Goal: Task Accomplishment & Management: Manage account settings

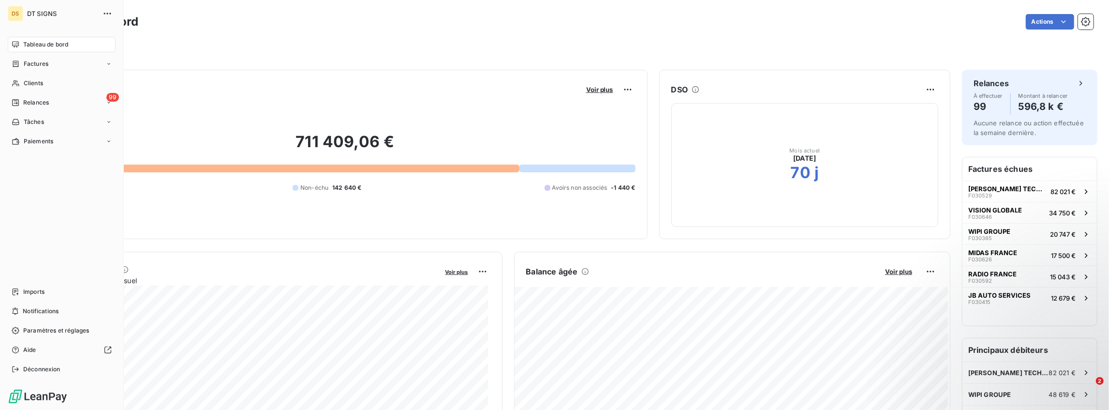
click at [19, 38] on div "Tableau de bord" at bounding box center [62, 44] width 108 height 15
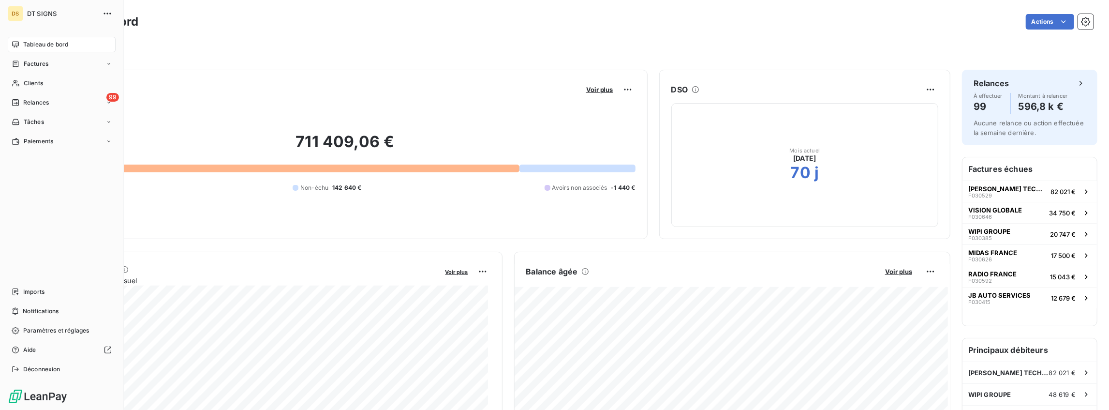
click at [19, 42] on div "Tableau de bord" at bounding box center [62, 44] width 108 height 15
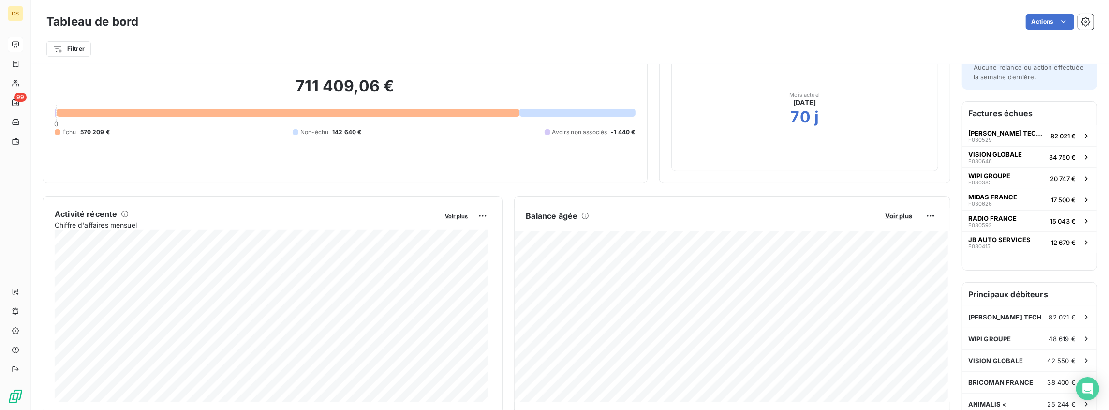
scroll to position [65, 0]
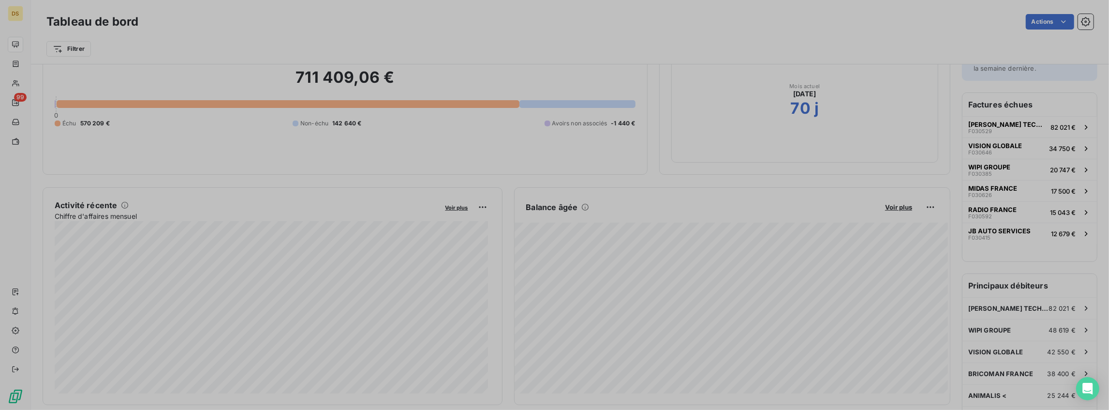
click at [307, 258] on div at bounding box center [554, 205] width 1109 height 410
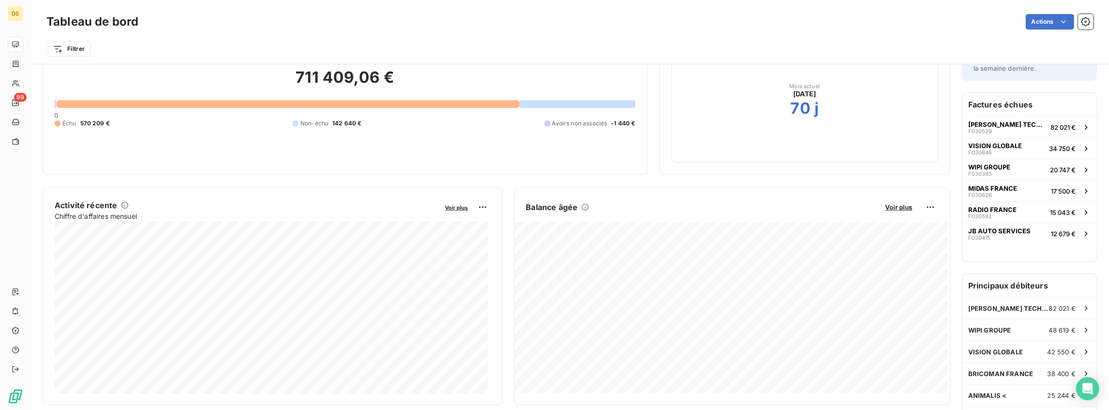
click at [307, 258] on div at bounding box center [554, 205] width 1109 height 410
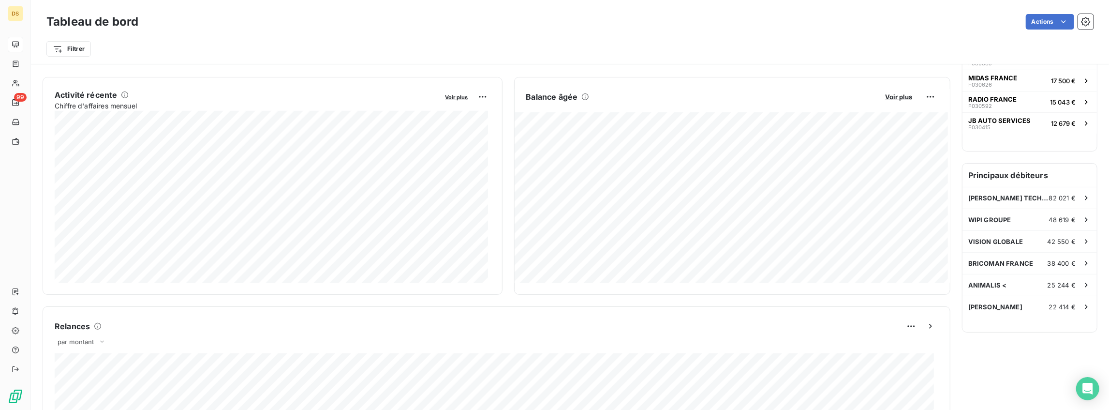
scroll to position [226, 0]
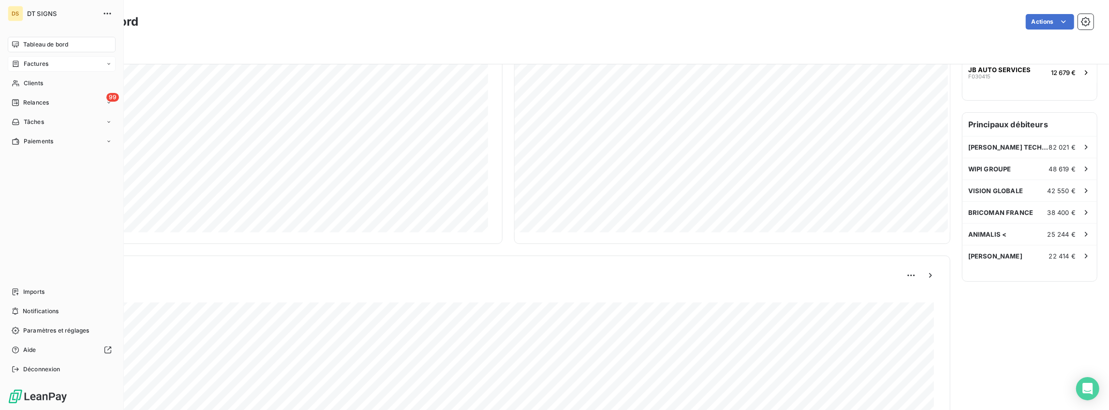
click at [29, 68] on span "Factures" at bounding box center [36, 63] width 25 height 9
click at [41, 84] on span "Factures" at bounding box center [35, 83] width 25 height 9
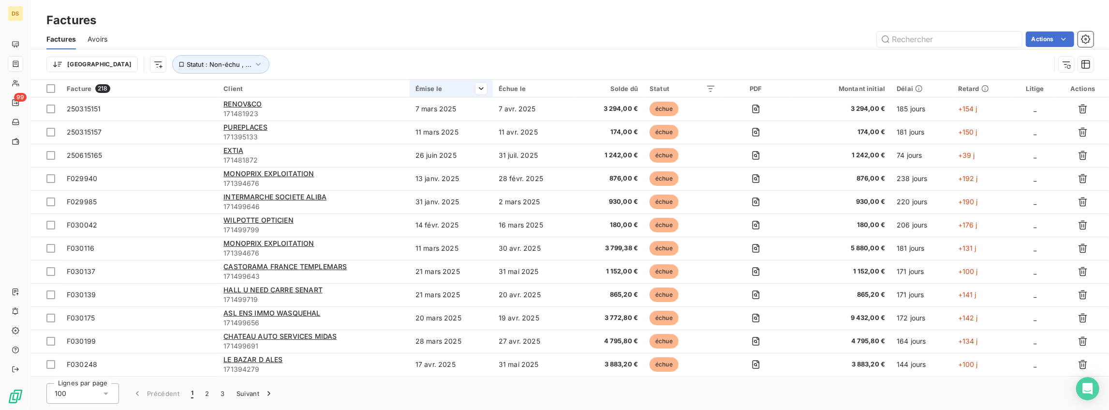
click at [430, 88] on div "Émise le" at bounding box center [451, 89] width 72 height 8
click at [455, 105] on span "Trier par ordre croissant" at bounding box center [431, 109] width 78 height 10
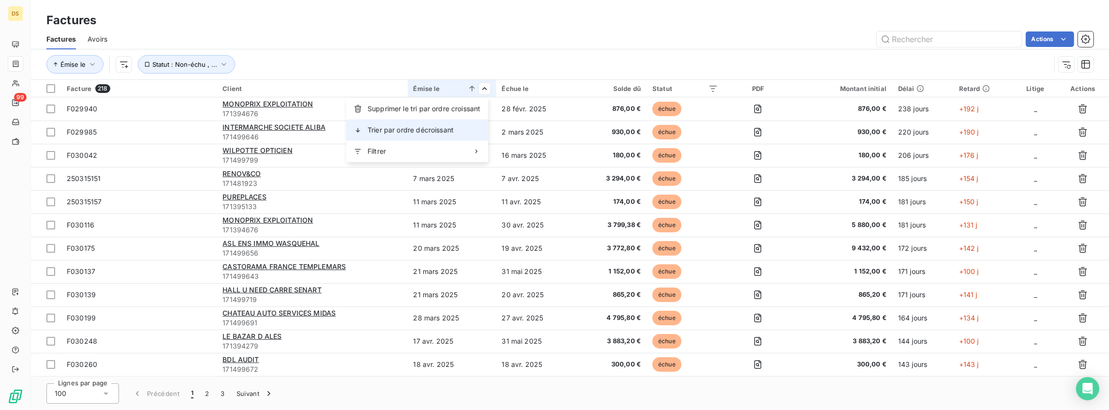
click at [384, 132] on span "Trier par ordre décroissant" at bounding box center [410, 130] width 86 height 10
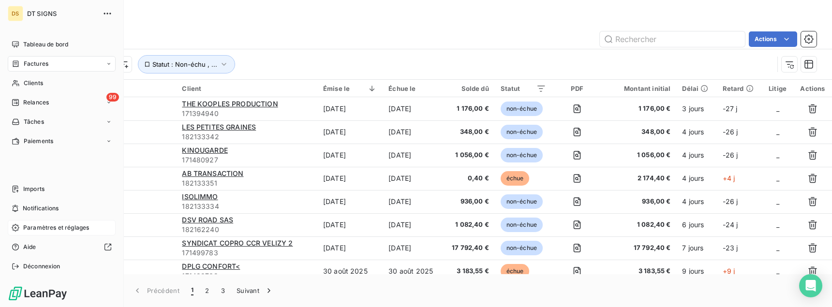
click at [30, 227] on span "Paramètres et réglages" at bounding box center [56, 227] width 66 height 9
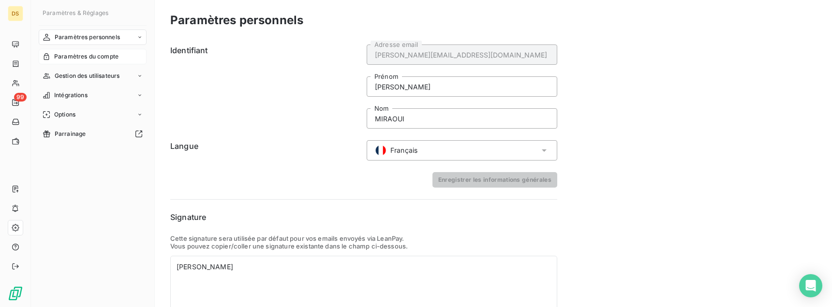
click at [88, 58] on span "Paramètres du compte" at bounding box center [86, 56] width 64 height 9
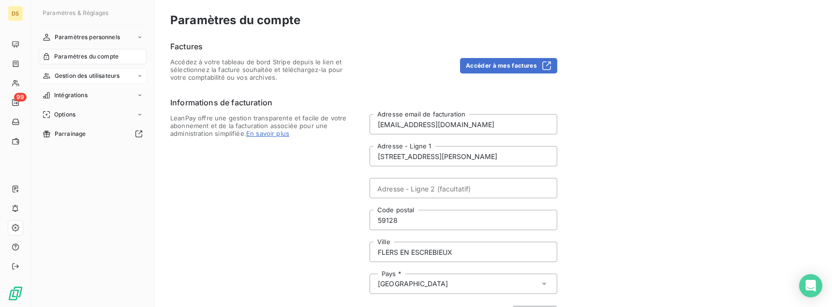
click at [83, 73] on span "Gestion des utilisateurs" at bounding box center [87, 76] width 65 height 9
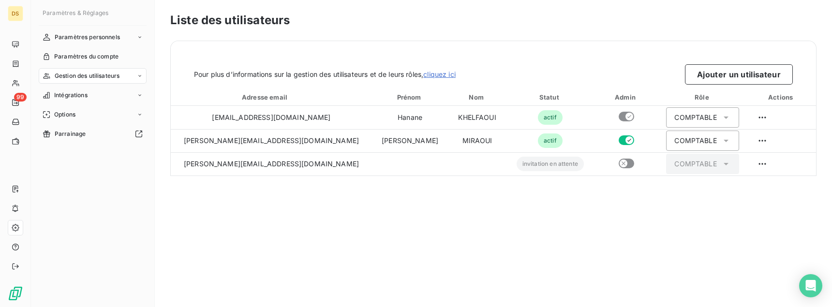
click at [582, 69] on div "Pour plus d’informations sur la gestion des utilisateurs et de leurs rôles, cli…" at bounding box center [493, 74] width 599 height 20
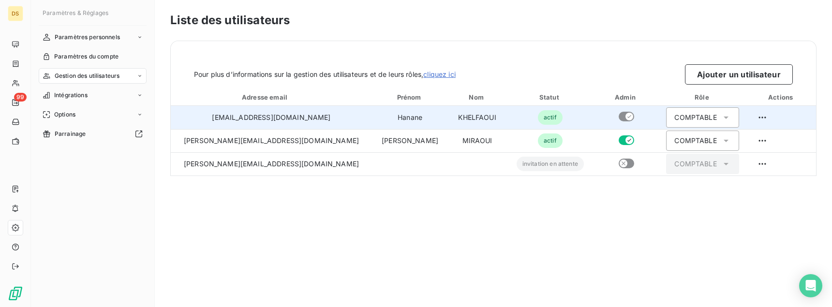
click at [685, 113] on div "COMPTABLE" at bounding box center [695, 118] width 42 height 10
click at [683, 114] on div "COMPTABLE" at bounding box center [695, 118] width 42 height 10
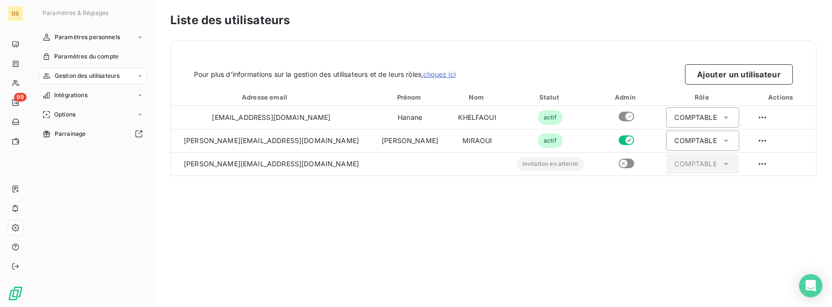
click at [573, 44] on div "Pour plus d’informations sur la gestion des utilisateurs et de leurs rôles, cli…" at bounding box center [493, 63] width 645 height 44
click at [107, 57] on span "Paramètres du compte" at bounding box center [86, 56] width 64 height 9
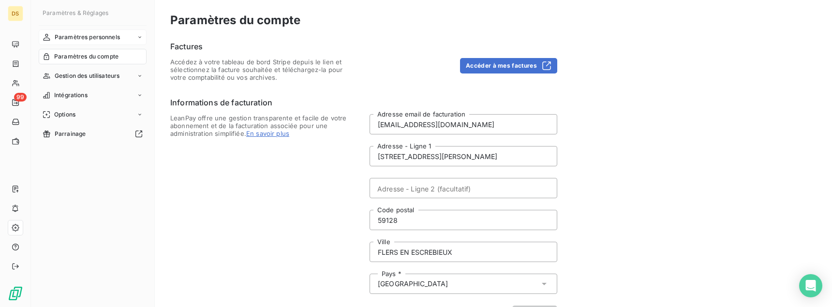
click at [106, 39] on span "Paramètres personnels" at bounding box center [87, 37] width 65 height 9
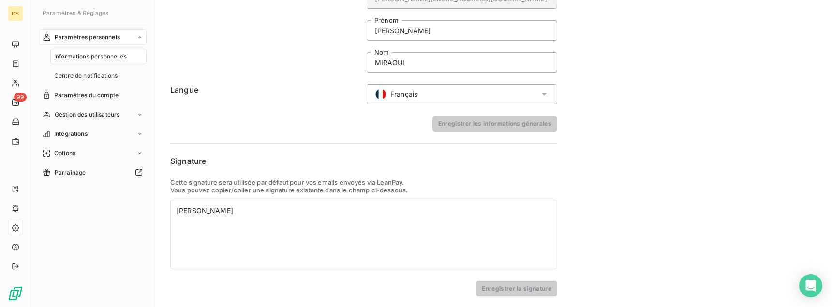
scroll to position [8, 0]
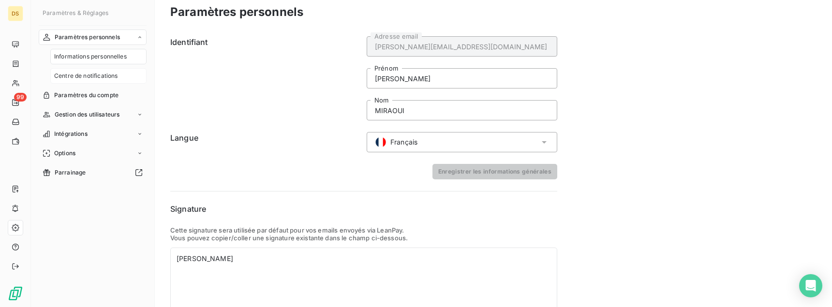
click at [77, 75] on span "Centre de notifications" at bounding box center [85, 76] width 63 height 9
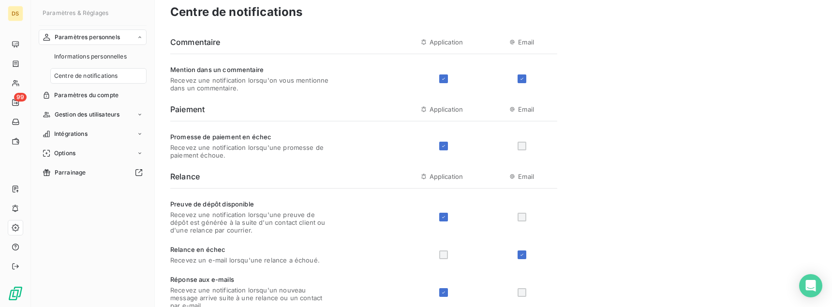
click at [524, 148] on div at bounding box center [521, 146] width 9 height 9
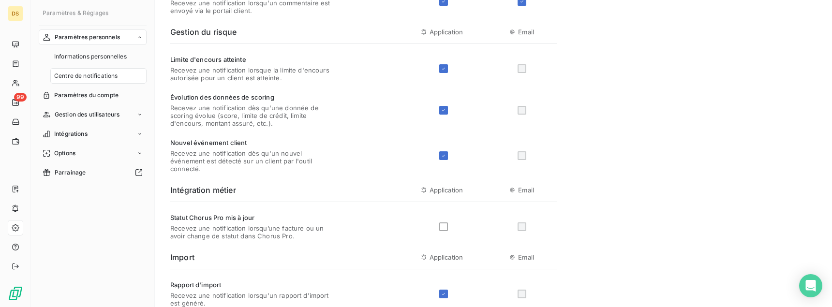
scroll to position [420, 0]
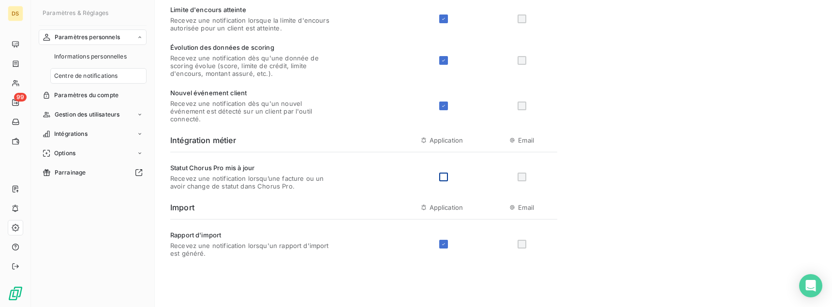
click at [442, 177] on div at bounding box center [443, 177] width 9 height 9
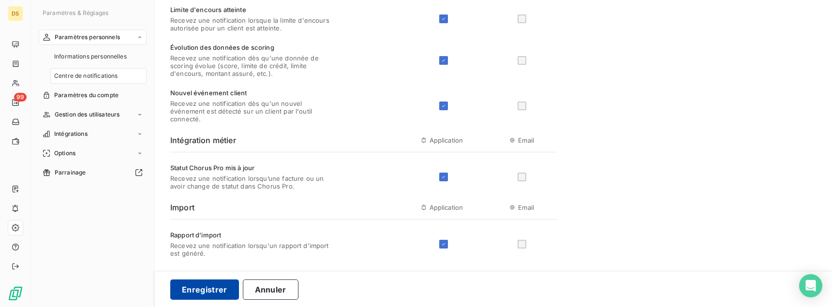
click at [213, 289] on button "Enregistrer" at bounding box center [204, 289] width 69 height 20
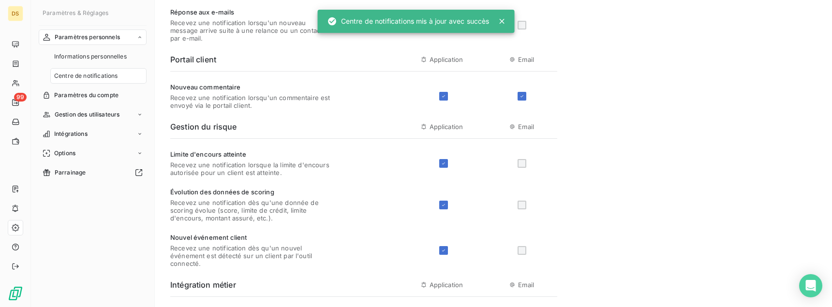
scroll to position [275, 0]
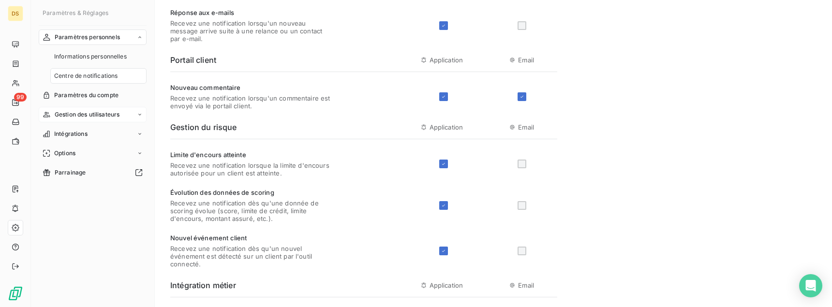
click at [105, 118] on span "Gestion des utilisateurs" at bounding box center [87, 114] width 65 height 9
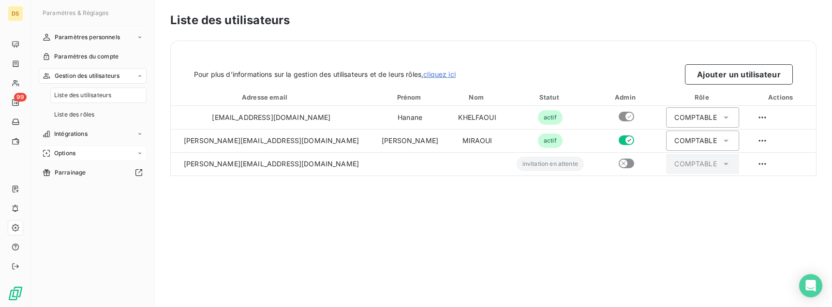
click at [65, 153] on span "Options" at bounding box center [64, 153] width 21 height 9
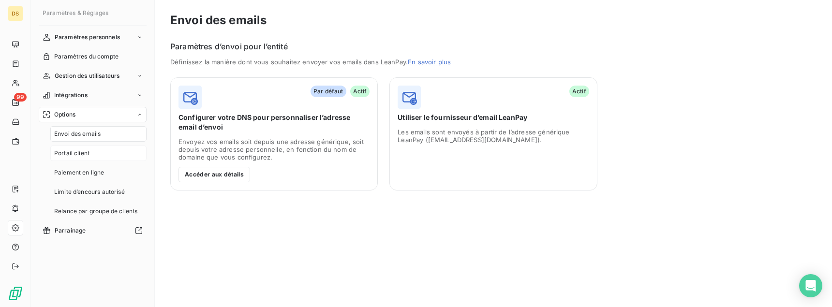
click at [89, 153] on div "Portail client" at bounding box center [98, 153] width 96 height 15
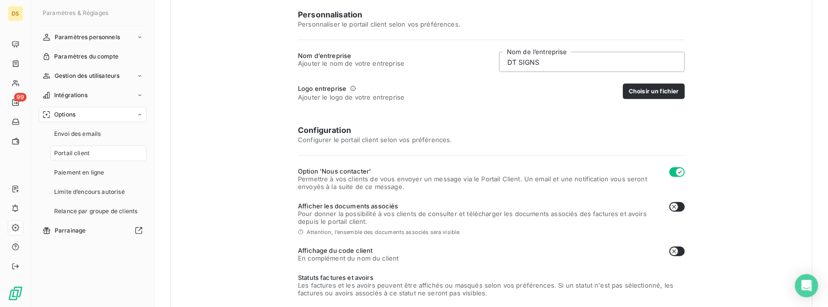
scroll to position [145, 0]
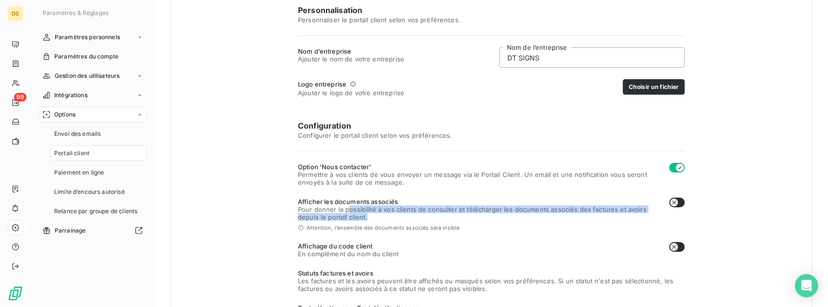
drag, startPoint x: 346, startPoint y: 207, endPoint x: 471, endPoint y: 215, distance: 125.4
click at [471, 215] on span "Pour donner la possibilité à vos clients de consulter et télécharger les docume…" at bounding box center [480, 213] width 364 height 15
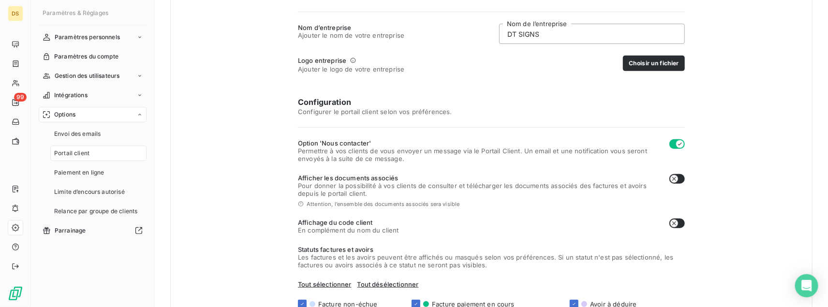
scroll to position [169, 0]
click at [660, 181] on div "Afficher les documents associés Pour donner la possibilité à vos clients de con…" at bounding box center [491, 185] width 387 height 23
click at [690, 175] on div "Vos clients ont accès à un portail client en ligne sur lequel ils peuvent : pay…" at bounding box center [491, 143] width 642 height 545
click at [672, 176] on icon "button" at bounding box center [674, 179] width 8 height 8
checkbox input "true"
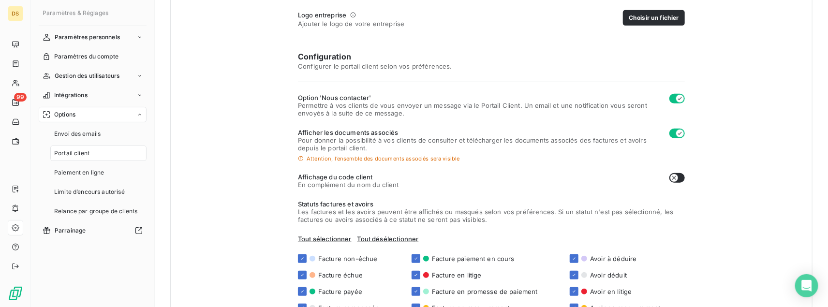
scroll to position [218, 0]
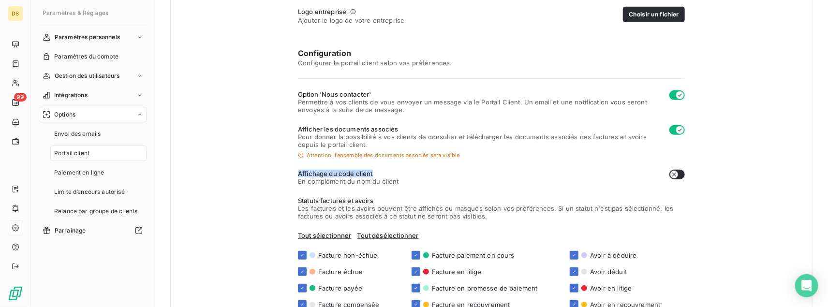
drag, startPoint x: 278, startPoint y: 174, endPoint x: 415, endPoint y: 178, distance: 136.9
click at [413, 177] on div "Vos clients ont accès à un portail client en ligne sur lequel ils peuvent : pay…" at bounding box center [491, 95] width 642 height 545
click at [415, 178] on div "Affichage du code client En complément du nom du client" at bounding box center [491, 177] width 387 height 15
click at [684, 178] on div "Vos clients ont accès à un portail client en ligne sur lequel ils peuvent : pay…" at bounding box center [491, 95] width 642 height 545
click at [681, 177] on button "button" at bounding box center [676, 175] width 15 height 10
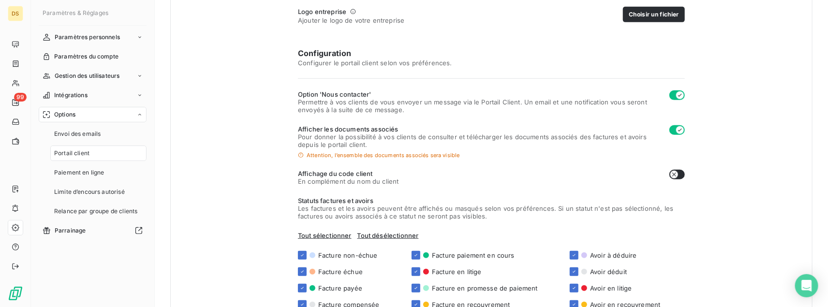
checkbox input "true"
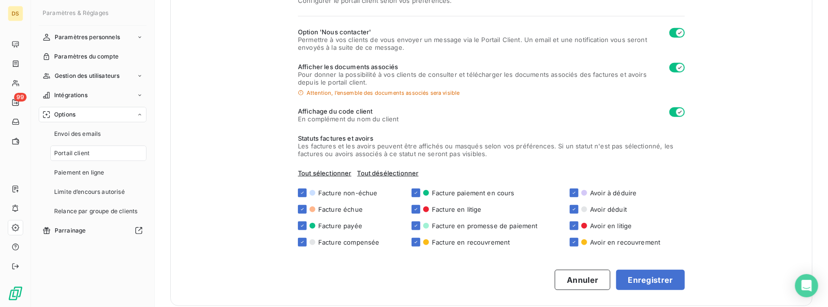
scroll to position [290, 0]
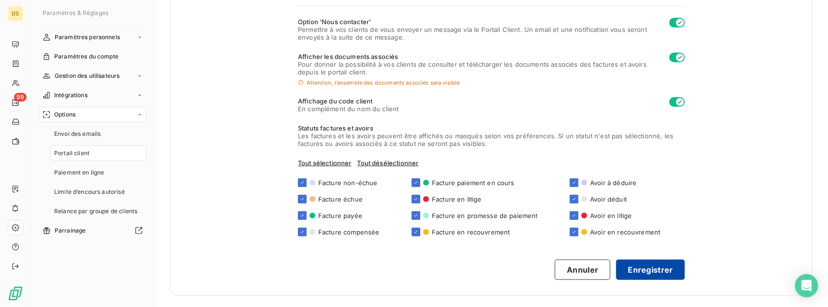
click at [649, 264] on button "Enregistrer" at bounding box center [650, 270] width 69 height 20
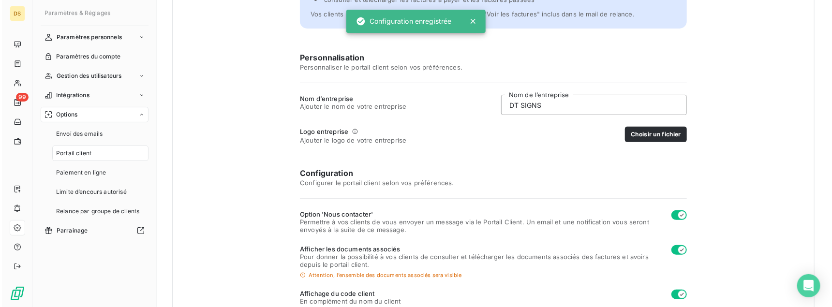
scroll to position [97, 0]
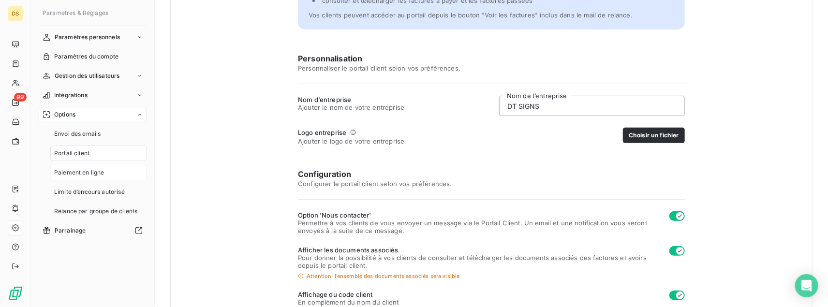
click at [95, 173] on span "Paiement en ligne" at bounding box center [79, 172] width 50 height 9
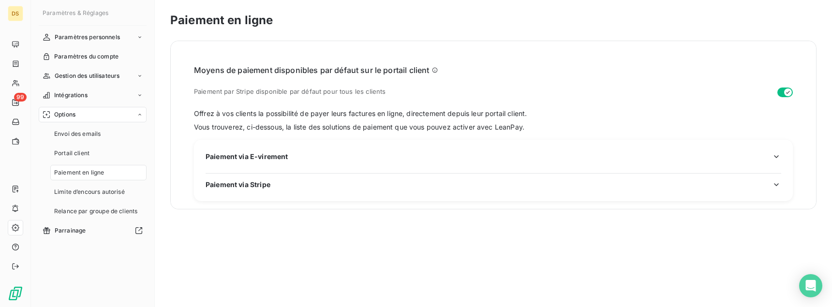
drag, startPoint x: 309, startPoint y: 142, endPoint x: 288, endPoint y: 151, distance: 22.5
click at [308, 143] on div "Paiement via E-virement Paiement via Stripe" at bounding box center [493, 170] width 599 height 61
click at [288, 151] on div "Paiement via E-virement Paiement via Stripe" at bounding box center [493, 170] width 599 height 61
click at [282, 155] on span "Paiement via E-virement" at bounding box center [247, 156] width 82 height 10
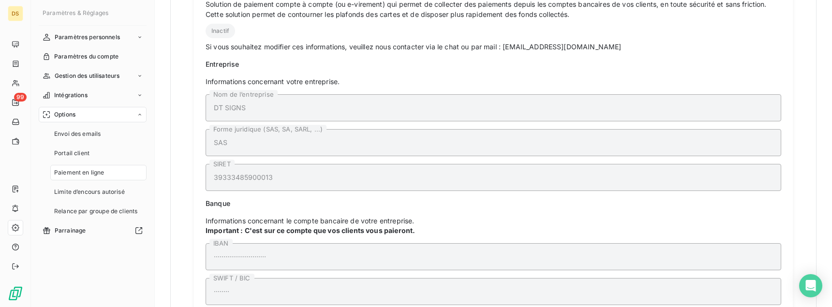
scroll to position [169, 0]
click at [223, 33] on span "Inactif" at bounding box center [220, 30] width 29 height 15
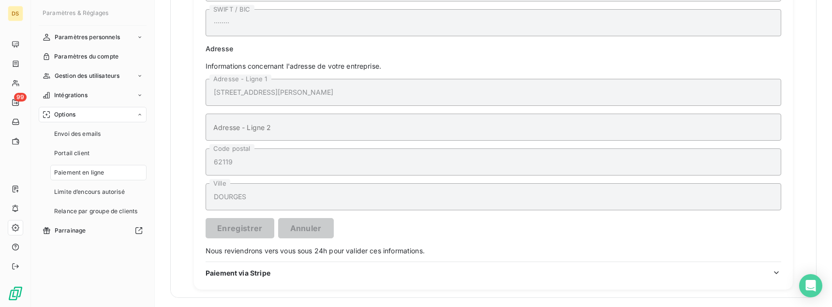
scroll to position [440, 0]
click at [248, 269] on span "Paiement via Stripe" at bounding box center [238, 271] width 65 height 10
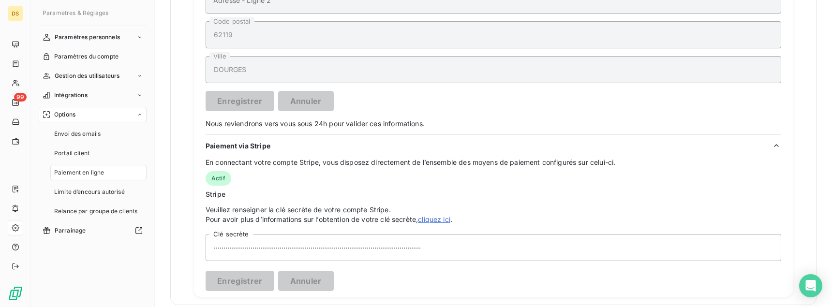
scroll to position [574, 0]
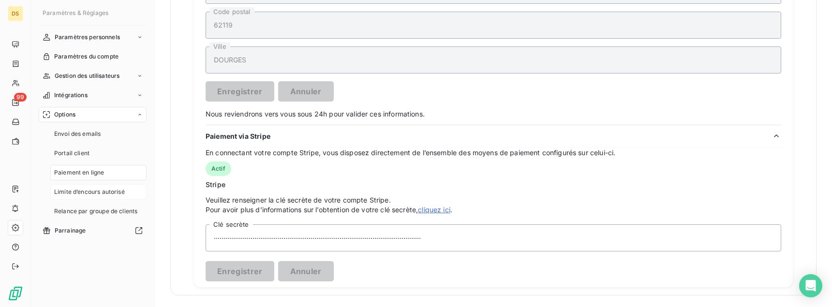
click at [111, 188] on span "Limite d’encours autorisé" at bounding box center [89, 192] width 71 height 9
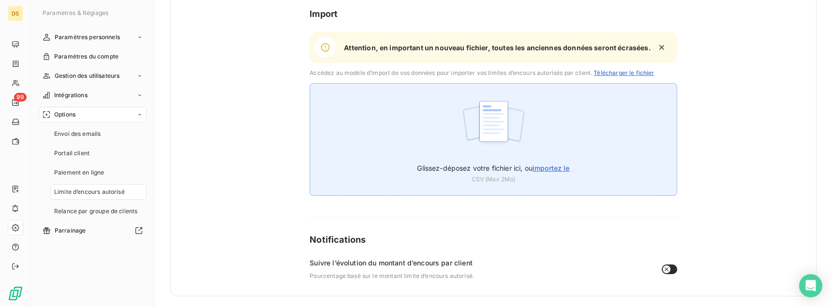
scroll to position [50, 0]
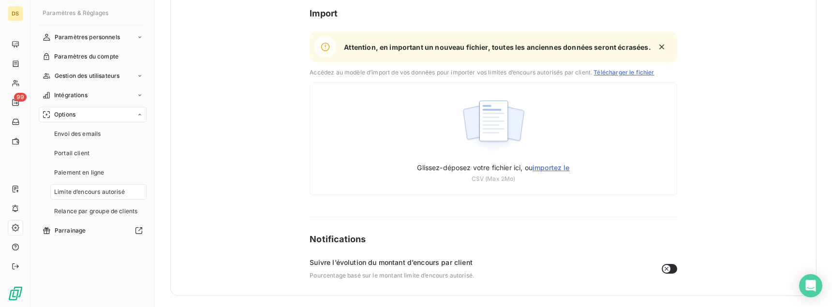
click at [663, 266] on icon "button" at bounding box center [666, 269] width 8 height 8
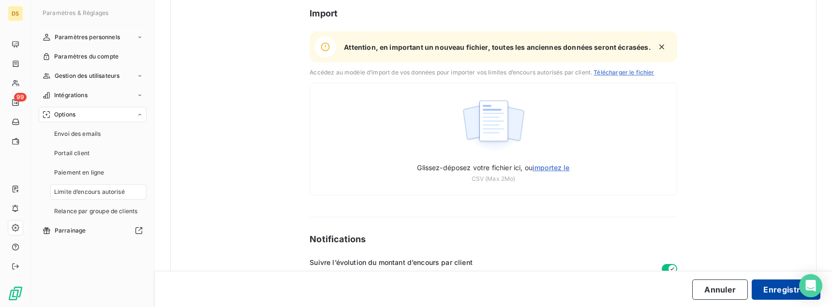
click at [775, 291] on button "Enregistrer" at bounding box center [785, 289] width 69 height 20
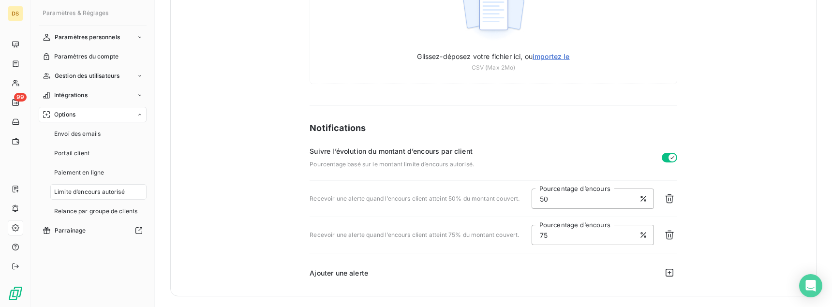
scroll to position [162, 0]
drag, startPoint x: 338, startPoint y: 198, endPoint x: 393, endPoint y: 208, distance: 56.1
click at [393, 208] on div "Recevoir une alerte quand l’encours client atteint 50% du montant couvert. 50 P…" at bounding box center [492, 198] width 367 height 36
click at [561, 201] on input "50" at bounding box center [592, 198] width 122 height 20
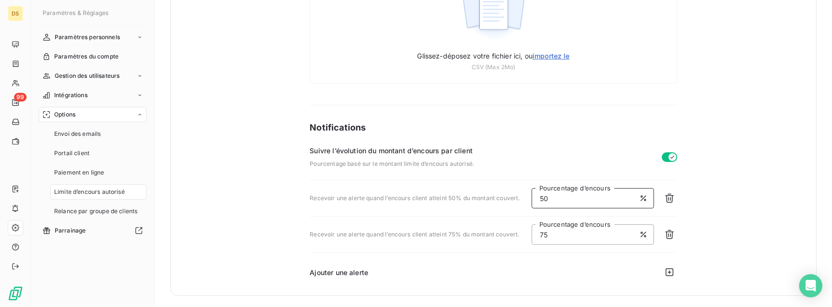
drag, startPoint x: 562, startPoint y: 201, endPoint x: 535, endPoint y: 199, distance: 27.1
click at [535, 199] on div "Recevoir une alerte quand l’encours client atteint 50% du montant couvert. 50 P…" at bounding box center [492, 198] width 367 height 36
click at [485, 211] on div "Recevoir une alerte quand l’encours client atteint 50% du montant couvert. 50 P…" at bounding box center [492, 198] width 367 height 36
click at [98, 213] on span "Relance par groupe de clients" at bounding box center [95, 211] width 83 height 9
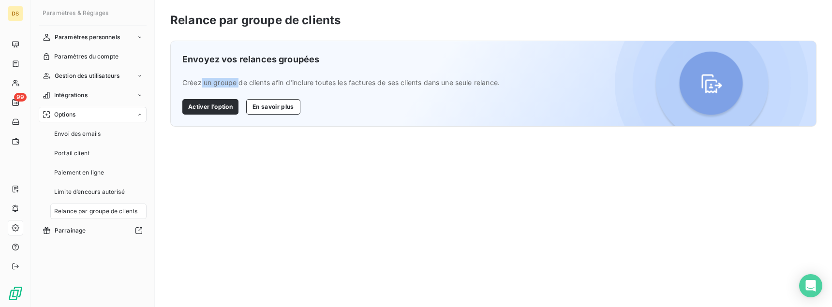
drag, startPoint x: 201, startPoint y: 80, endPoint x: 238, endPoint y: 81, distance: 37.2
click at [238, 81] on span "Créez un groupe de clients afin d'inclure toutes les factures de ses clients da…" at bounding box center [391, 83] width 419 height 10
click at [214, 100] on button "Activer l’option" at bounding box center [210, 106] width 56 height 15
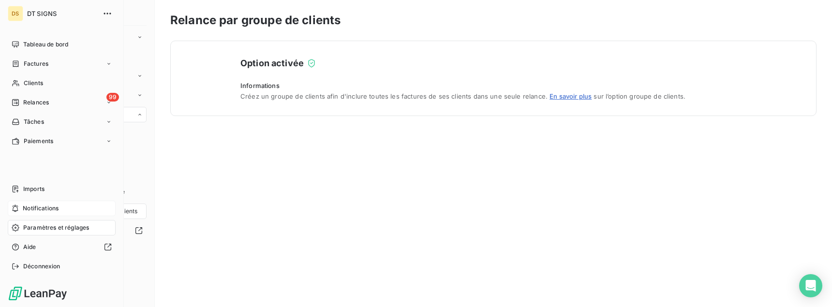
click at [34, 211] on span "Notifications" at bounding box center [41, 208] width 36 height 9
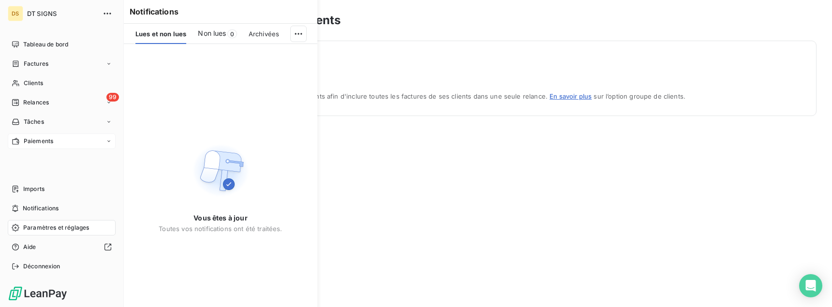
click at [46, 138] on span "Paiements" at bounding box center [38, 141] width 29 height 9
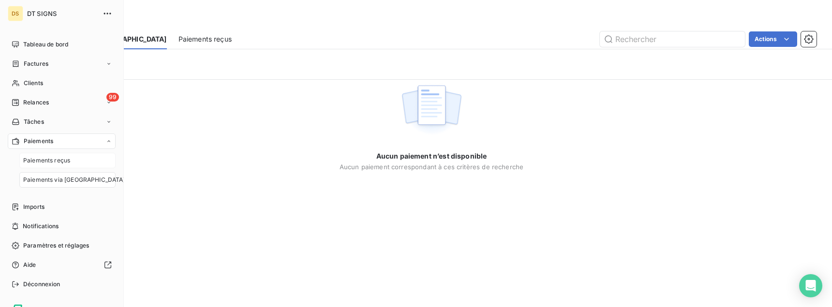
click at [44, 155] on div "Paiements reçus" at bounding box center [67, 160] width 96 height 15
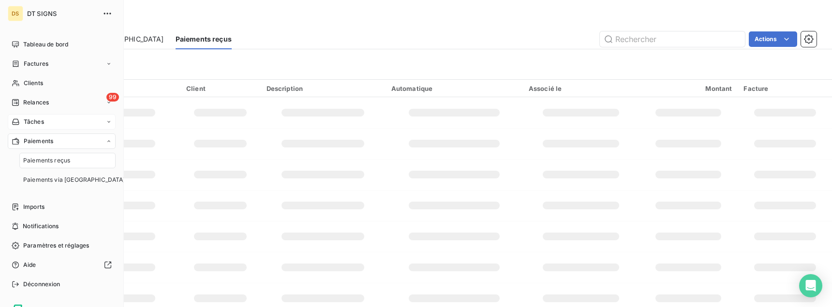
click at [40, 121] on span "Tâches" at bounding box center [34, 122] width 20 height 9
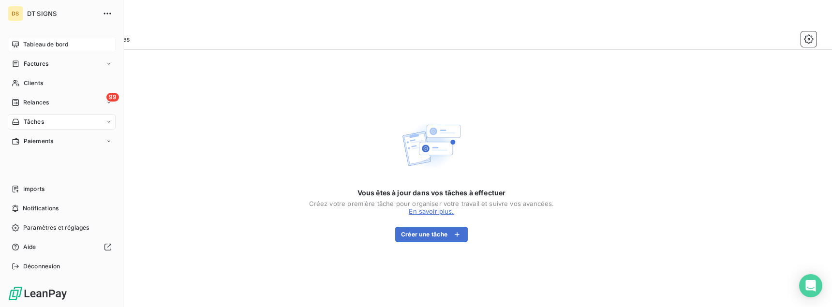
click at [36, 47] on span "Tableau de bord" at bounding box center [45, 44] width 45 height 9
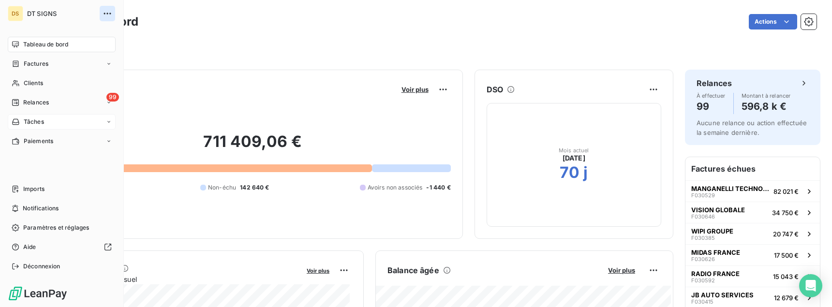
click at [107, 15] on icon "button" at bounding box center [108, 14] width 10 height 10
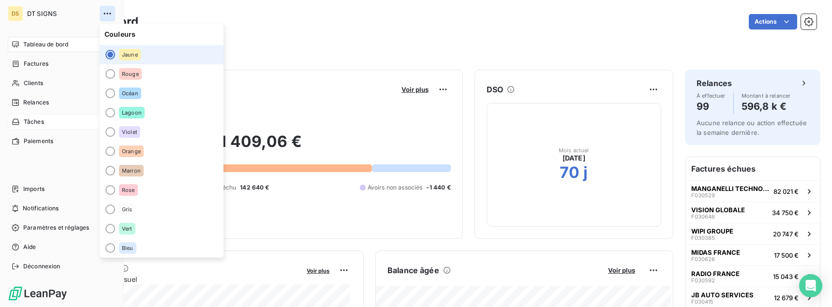
click at [107, 15] on icon "button" at bounding box center [108, 14] width 10 height 10
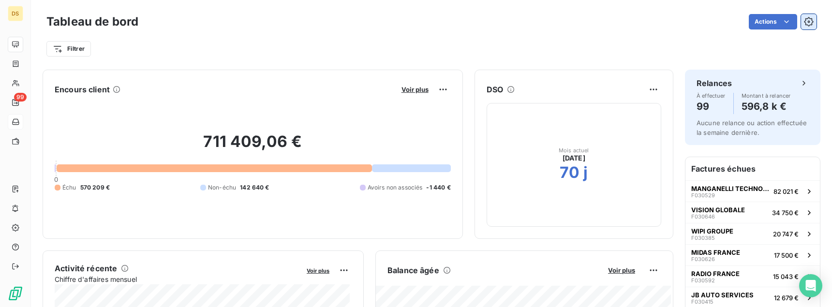
click at [805, 25] on icon "button" at bounding box center [809, 22] width 10 height 10
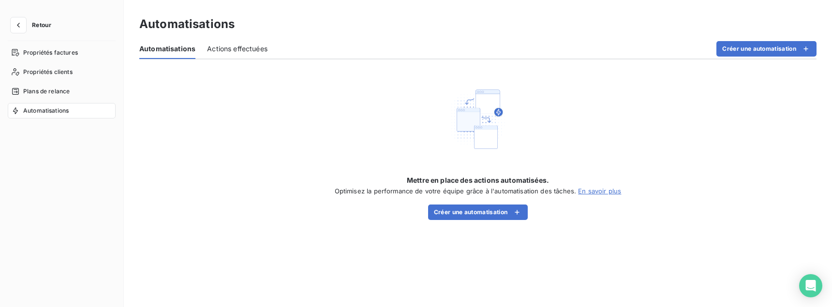
click at [271, 52] on div "Automatisations Actions effectuées Créer une automatisation" at bounding box center [477, 49] width 677 height 20
click at [252, 52] on span "Actions effectuées" at bounding box center [237, 49] width 60 height 10
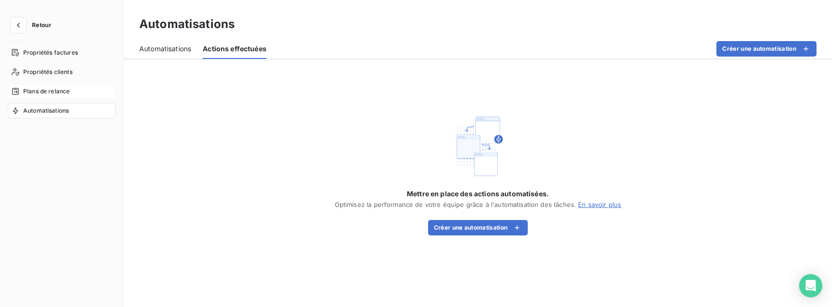
click at [50, 90] on span "Plans de relance" at bounding box center [46, 91] width 46 height 9
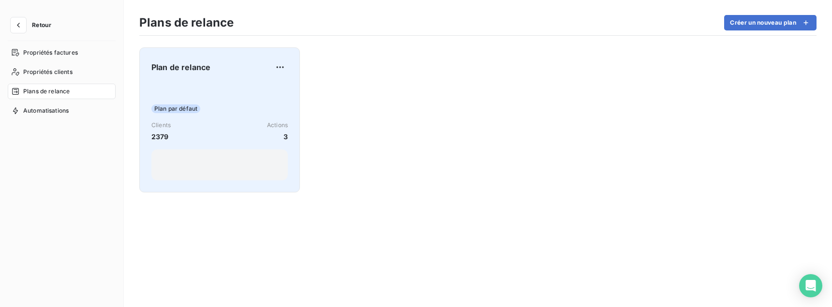
click at [181, 75] on div "Plan de relance Plan par défaut Clients 2379 Actions 3" at bounding box center [219, 119] width 136 height 121
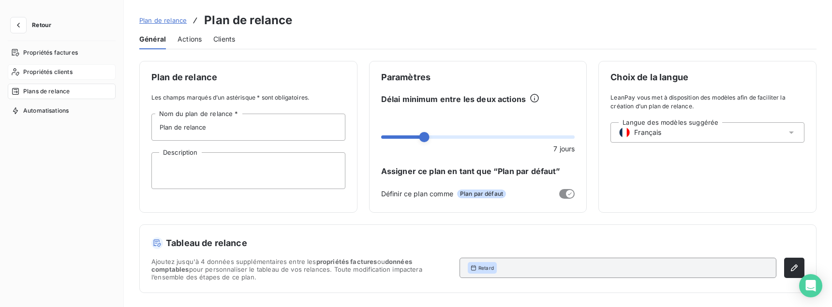
click at [81, 75] on div "Propriétés clients" at bounding box center [62, 71] width 108 height 15
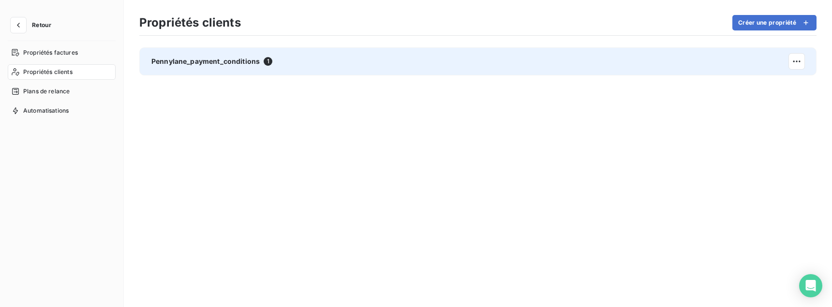
click at [254, 60] on span "Pennylane_payment_conditions" at bounding box center [205, 62] width 108 height 10
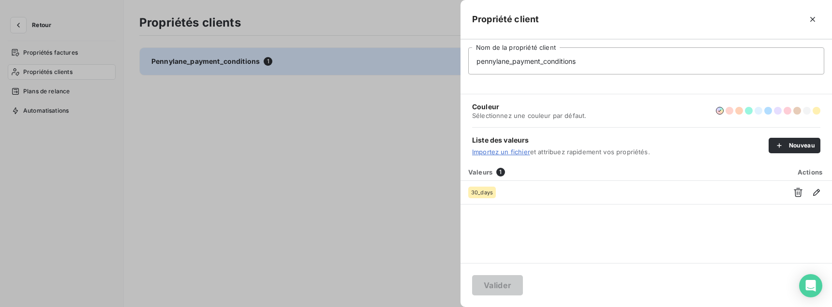
click at [272, 131] on div at bounding box center [416, 153] width 832 height 307
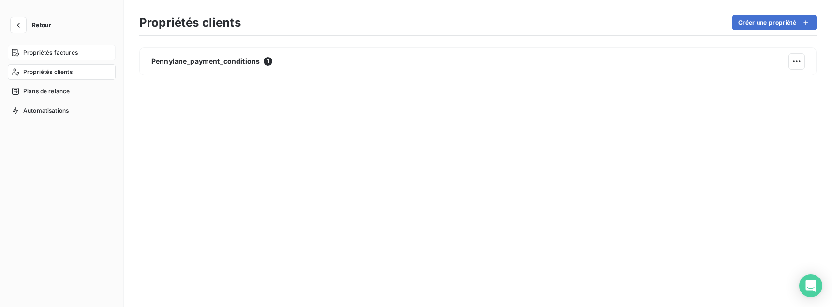
click at [43, 58] on div "Propriétés factures" at bounding box center [62, 52] width 108 height 15
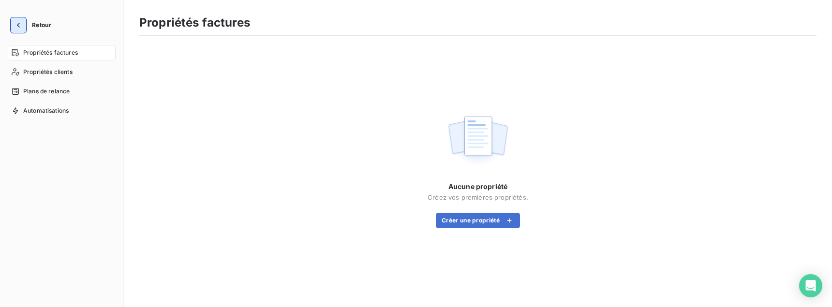
click at [17, 24] on icon "button" at bounding box center [19, 25] width 10 height 10
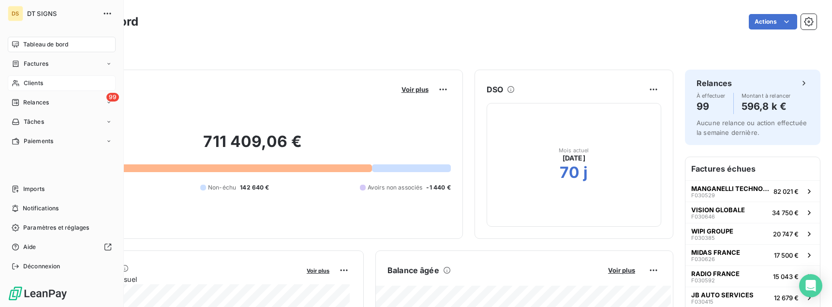
click at [30, 83] on span "Clients" at bounding box center [33, 83] width 19 height 9
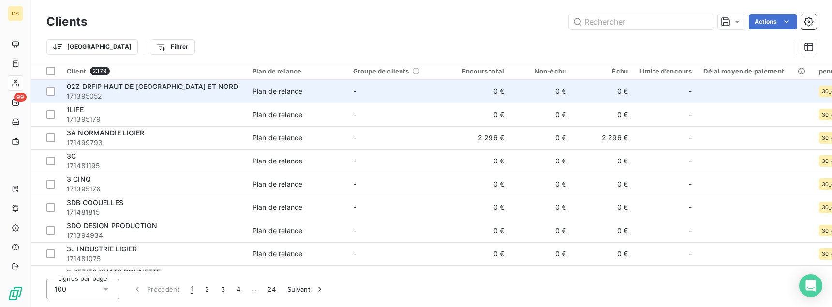
click at [170, 92] on span "171395052" at bounding box center [154, 96] width 174 height 10
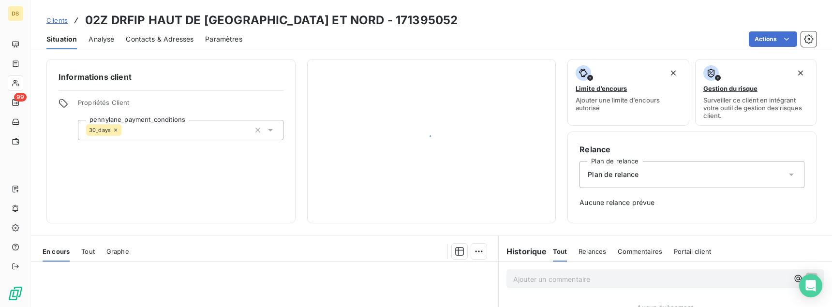
click at [165, 40] on span "Contacts & Adresses" at bounding box center [160, 39] width 68 height 10
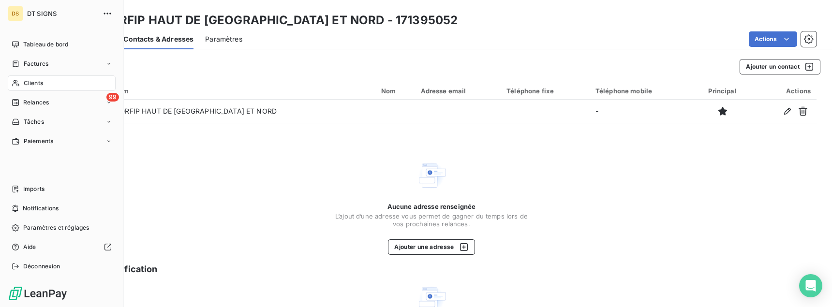
click at [29, 85] on span "Clients" at bounding box center [33, 83] width 19 height 9
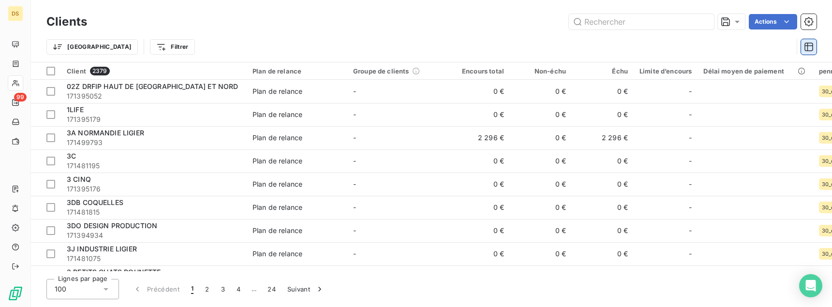
click at [805, 54] on button "button" at bounding box center [808, 46] width 15 height 15
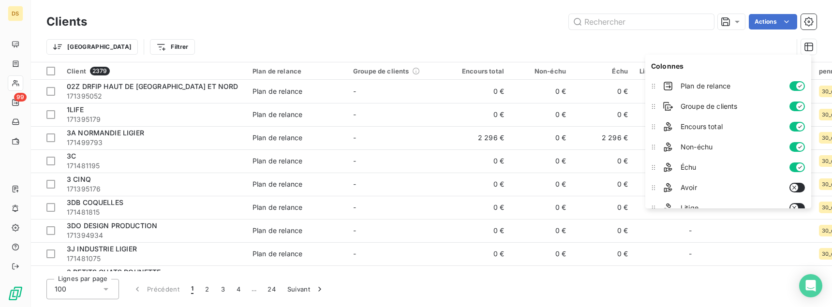
click at [518, 36] on div "Trier Filtrer" at bounding box center [431, 47] width 770 height 30
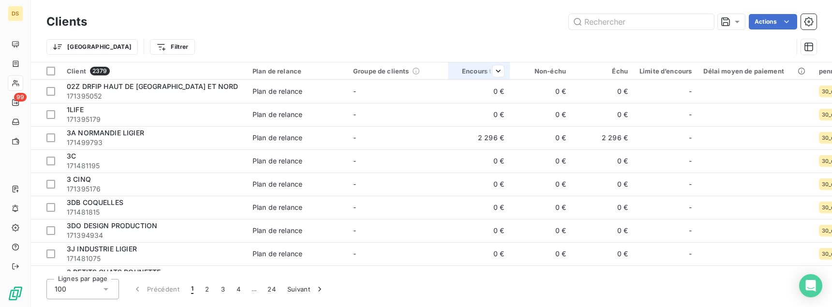
click at [488, 70] on div at bounding box center [494, 71] width 19 height 12
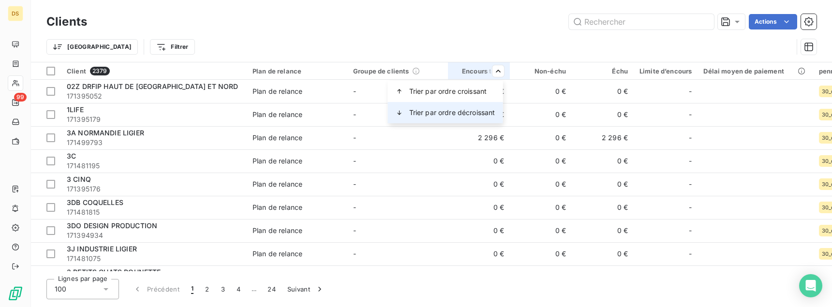
click at [469, 107] on div "Trier par ordre décroissant" at bounding box center [445, 112] width 115 height 21
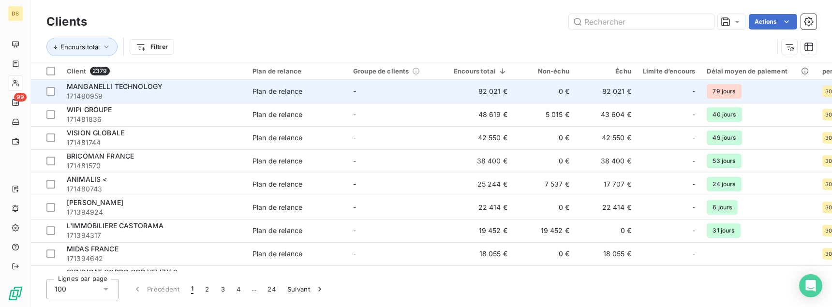
click at [116, 84] on span "MANGANELLI TECHNOLOGY" at bounding box center [115, 86] width 96 height 8
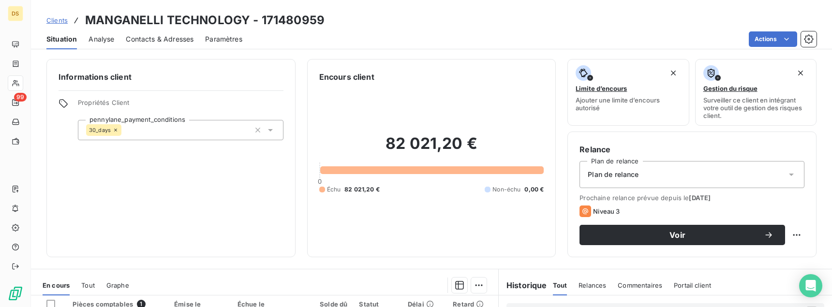
click at [178, 42] on span "Contacts & Adresses" at bounding box center [160, 39] width 68 height 10
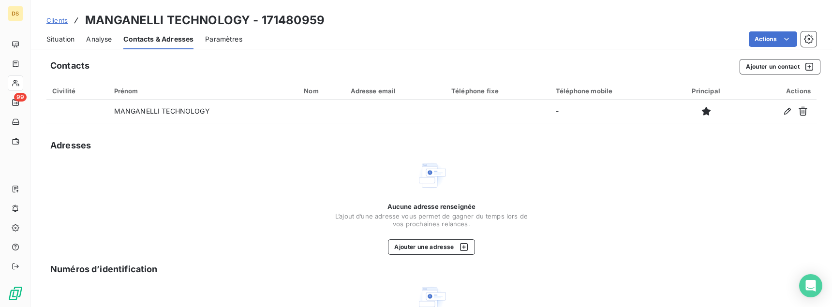
click at [228, 42] on span "Paramètres" at bounding box center [223, 39] width 37 height 10
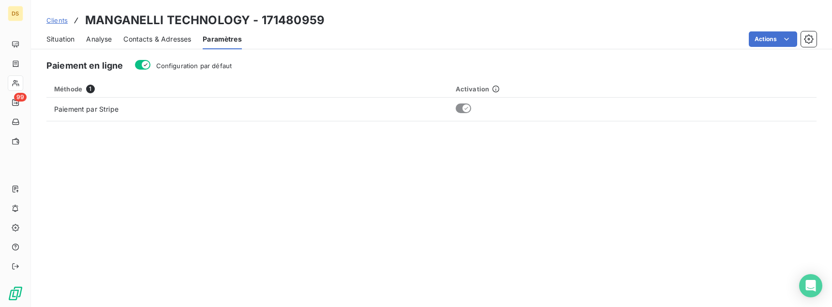
click at [177, 43] on span "Contacts & Adresses" at bounding box center [157, 39] width 68 height 10
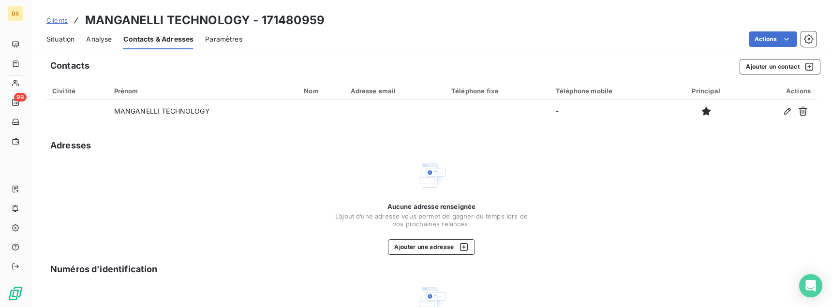
click at [58, 41] on span "Situation" at bounding box center [60, 39] width 28 height 10
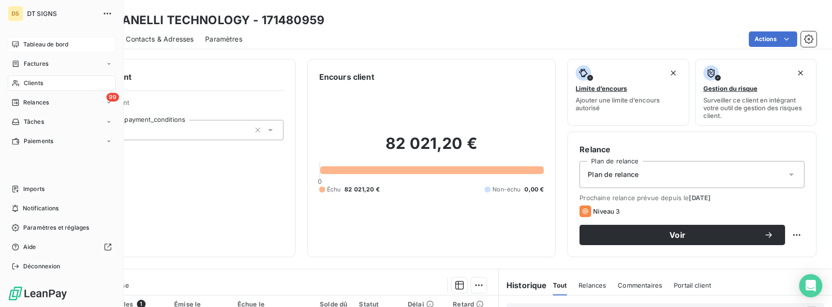
click at [34, 47] on span "Tableau de bord" at bounding box center [45, 44] width 45 height 9
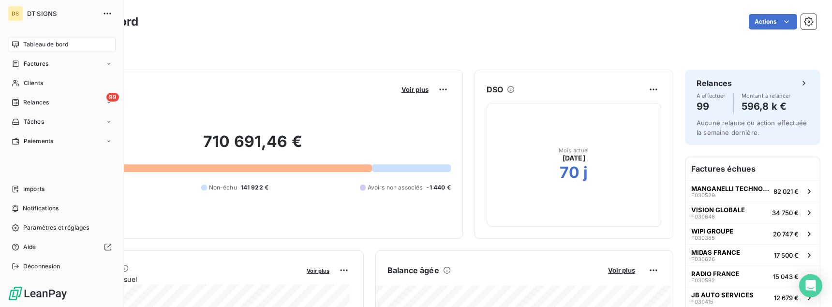
click at [41, 47] on span "Tableau de bord" at bounding box center [45, 44] width 45 height 9
click at [41, 63] on span "Factures" at bounding box center [36, 63] width 25 height 9
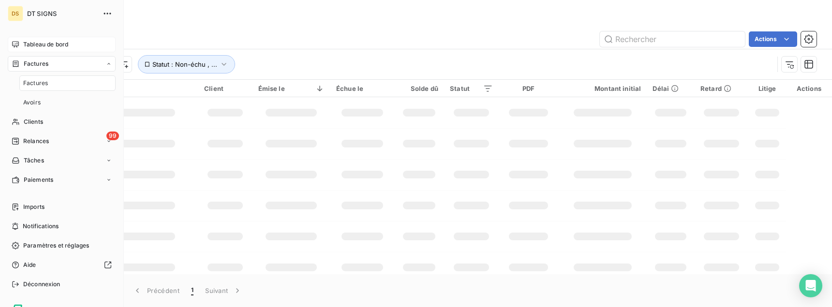
click at [44, 42] on span "Tableau de bord" at bounding box center [45, 44] width 45 height 9
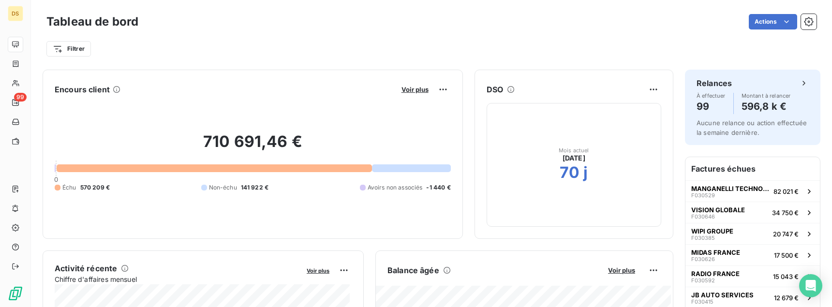
click at [265, 27] on div "Actions" at bounding box center [483, 21] width 666 height 15
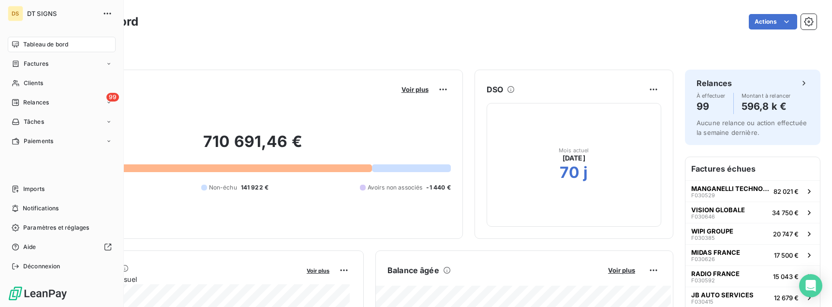
click at [20, 16] on div "DS" at bounding box center [15, 13] width 15 height 15
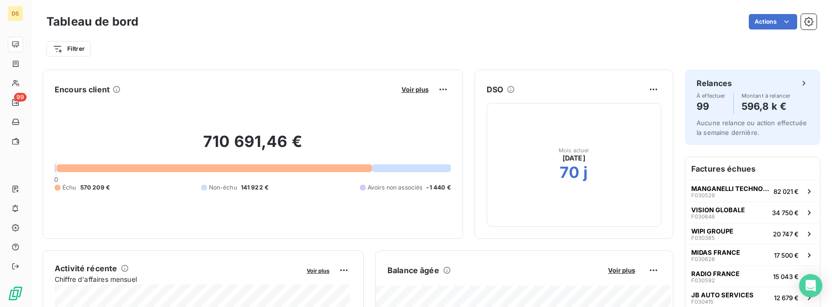
click at [214, 38] on div "Filtrer" at bounding box center [431, 45] width 770 height 26
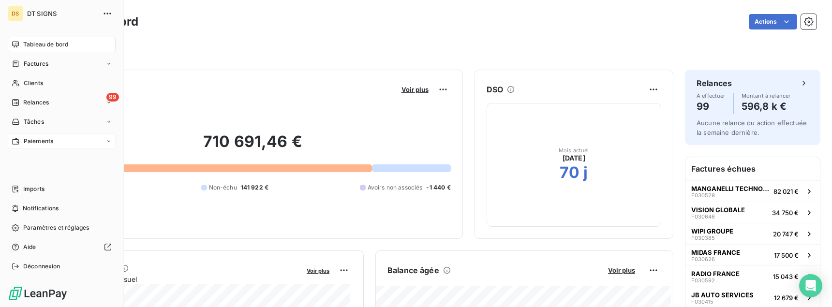
click at [31, 133] on div "Paiements" at bounding box center [62, 140] width 108 height 15
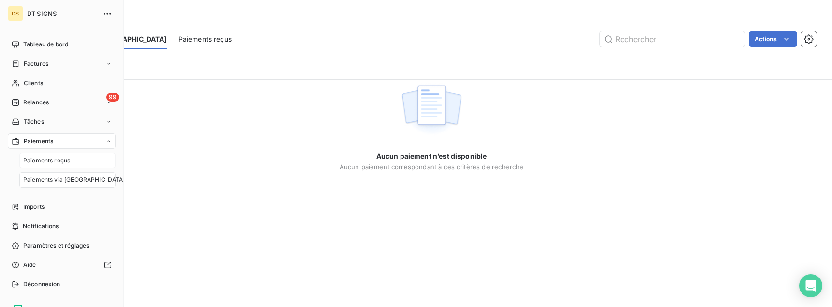
click at [49, 155] on div "Paiements reçus" at bounding box center [67, 160] width 96 height 15
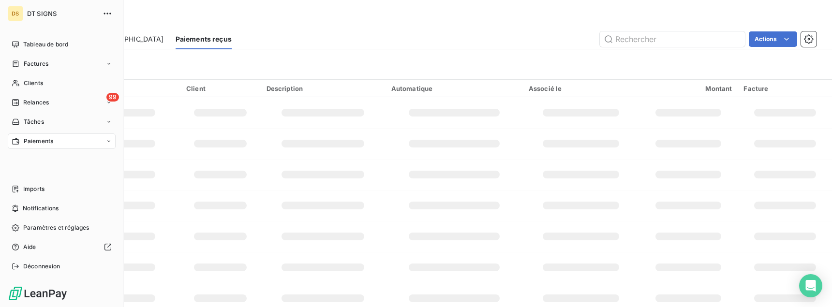
click at [23, 15] on div "DS" at bounding box center [15, 13] width 15 height 15
click at [29, 52] on nav "Tableau de bord Factures Clients 99 Relances Tâches Paiements" at bounding box center [62, 93] width 108 height 112
click at [32, 46] on span "Tableau de bord" at bounding box center [45, 44] width 45 height 9
